Goal: Task Accomplishment & Management: Use online tool/utility

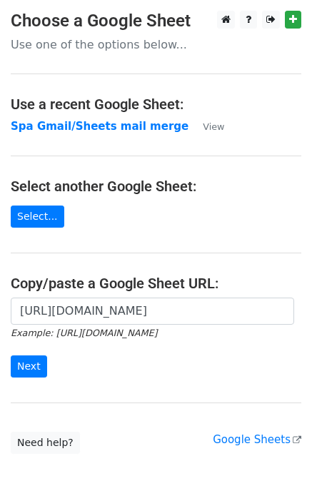
scroll to position [0, 301]
type input "https://docs.google.com/spreadsheets/d/12SgJE2jKZEKWpXJfKh3gZxr3i7rJy1mBpCsRnPz…"
click at [23, 366] on input "Next" at bounding box center [29, 366] width 36 height 22
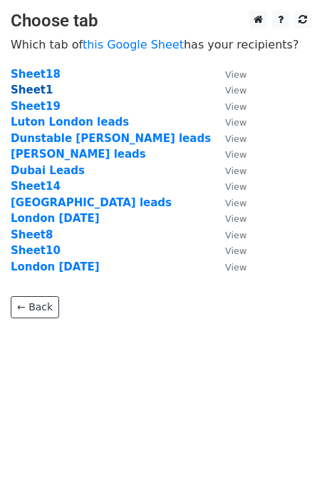
click at [37, 91] on strong "Sheet1" at bounding box center [32, 89] width 42 height 13
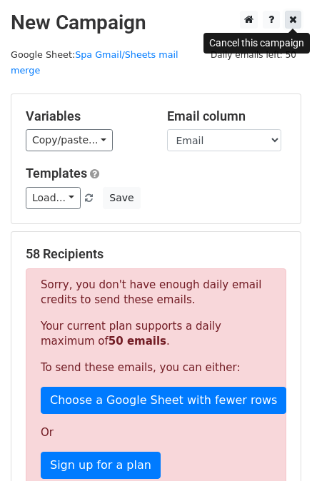
click at [288, 25] on link at bounding box center [293, 20] width 16 height 18
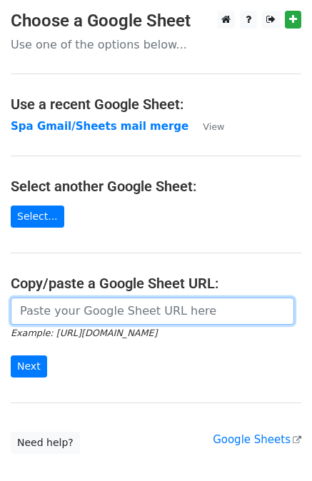
click at [51, 321] on input "url" at bounding box center [152, 311] width 283 height 27
type input "https://docs.google.com/spreadsheets/d/12SgJE2jKZEKWpXJfKh3gZxr3i7rJy1mBpCsRnPz…"
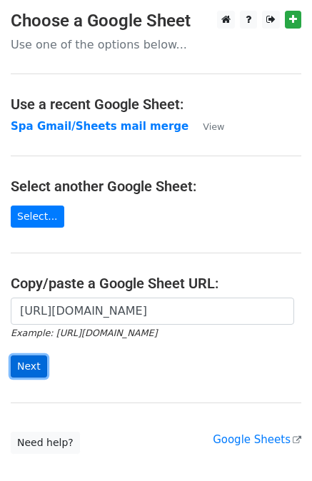
click at [34, 365] on input "Next" at bounding box center [29, 366] width 36 height 22
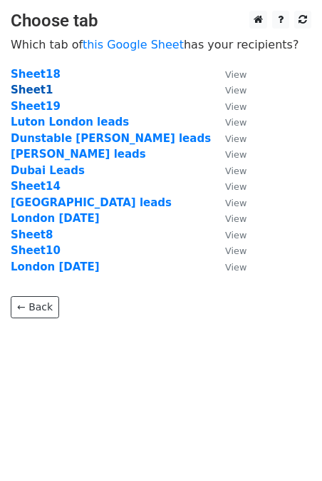
click at [31, 94] on strong "Sheet1" at bounding box center [32, 89] width 42 height 13
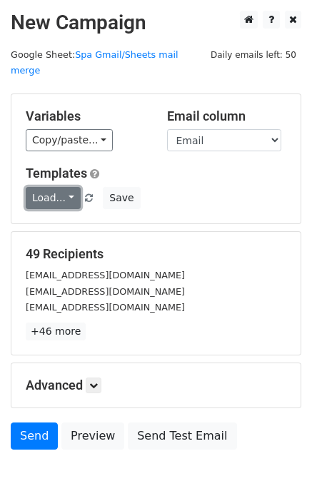
click at [61, 187] on link "Load..." at bounding box center [53, 198] width 55 height 22
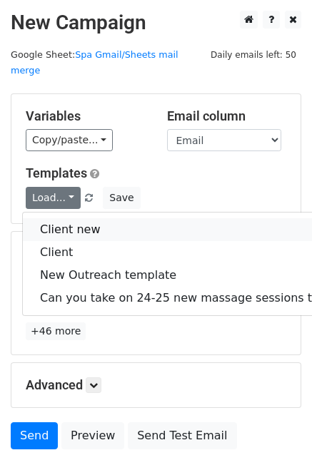
click at [73, 218] on link "Client new" at bounding box center [207, 229] width 369 height 23
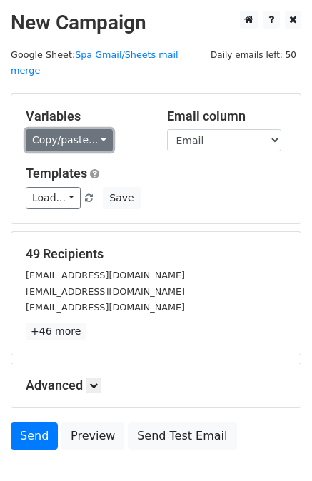
click at [93, 134] on link "Copy/paste..." at bounding box center [69, 140] width 87 height 22
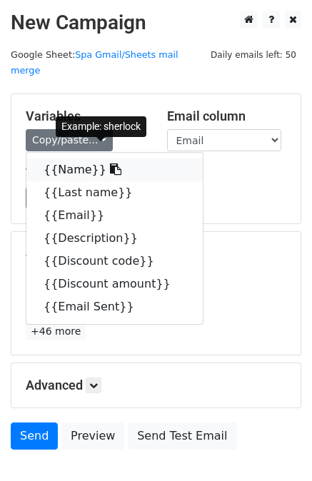
click at [110, 163] on icon at bounding box center [115, 168] width 11 height 11
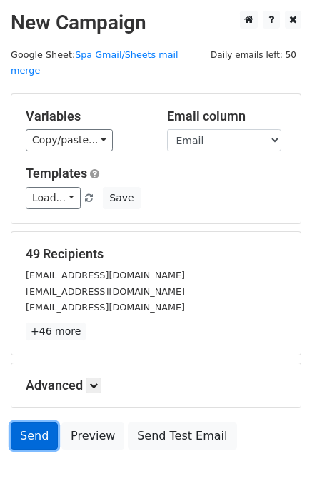
click at [11, 423] on link "Send" at bounding box center [34, 435] width 47 height 27
